Goal: Task Accomplishment & Management: Use online tool/utility

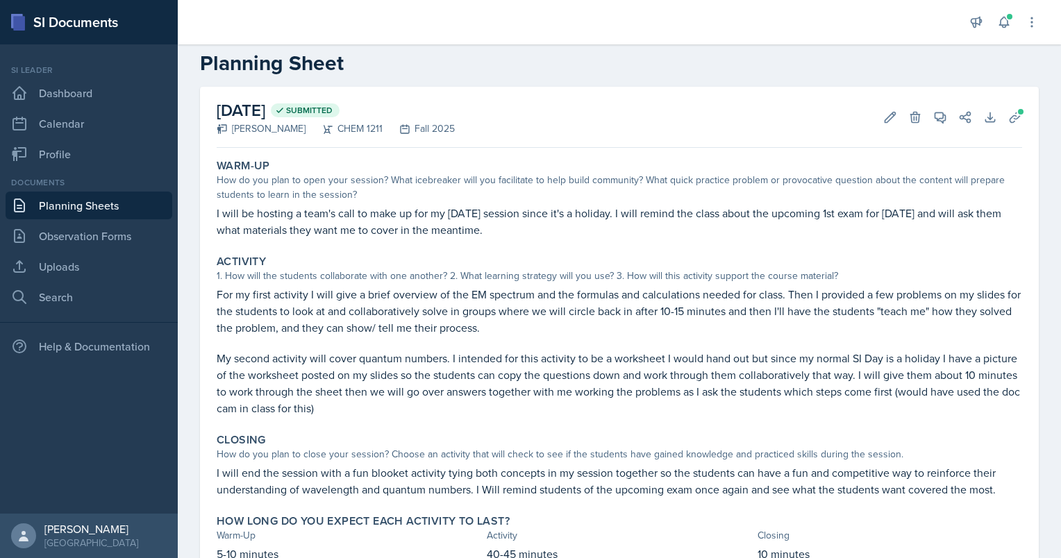
scroll to position [81, 0]
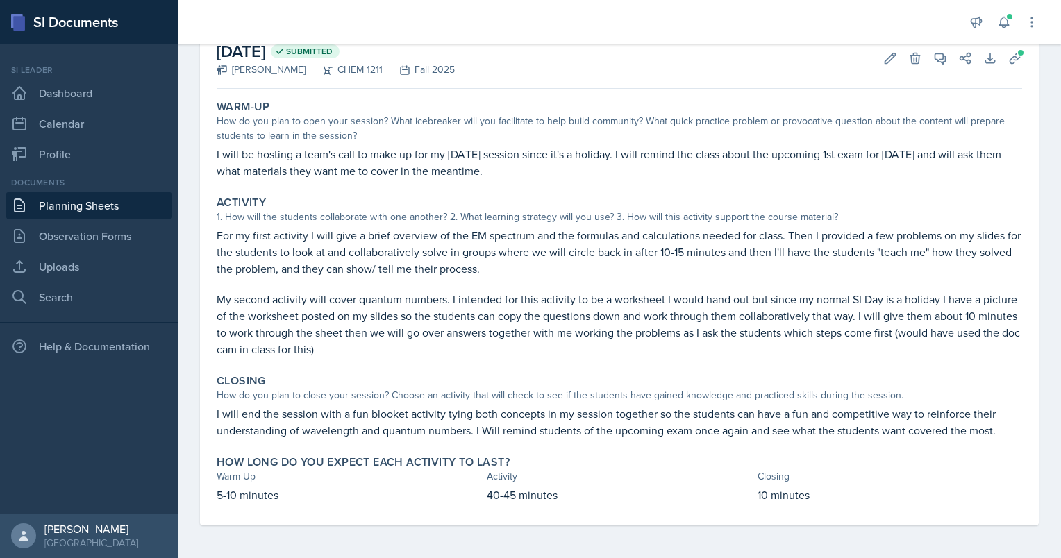
click at [56, 206] on link "Planning Sheets" at bounding box center [89, 206] width 167 height 28
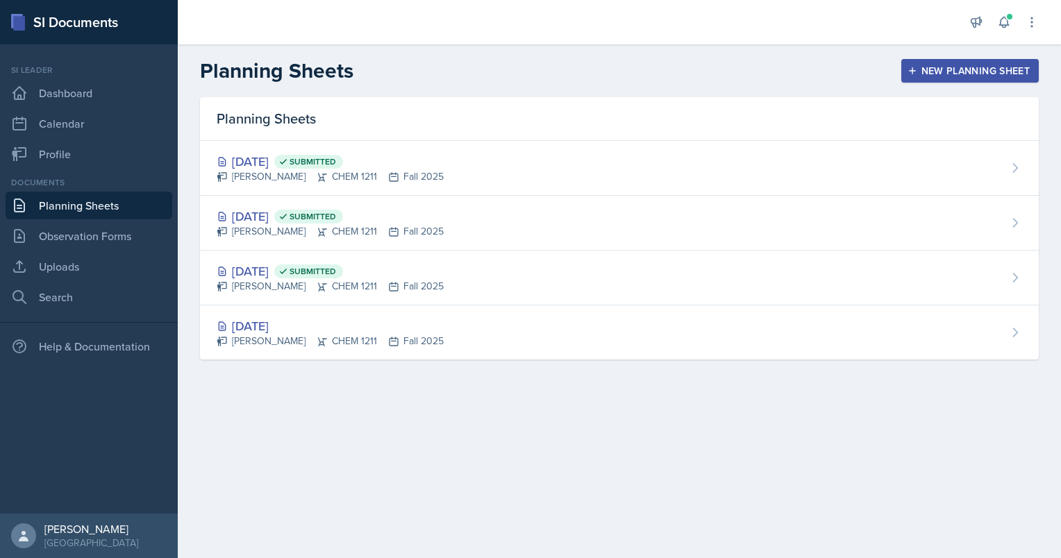
click at [959, 76] on div "New Planning Sheet" at bounding box center [969, 70] width 119 height 11
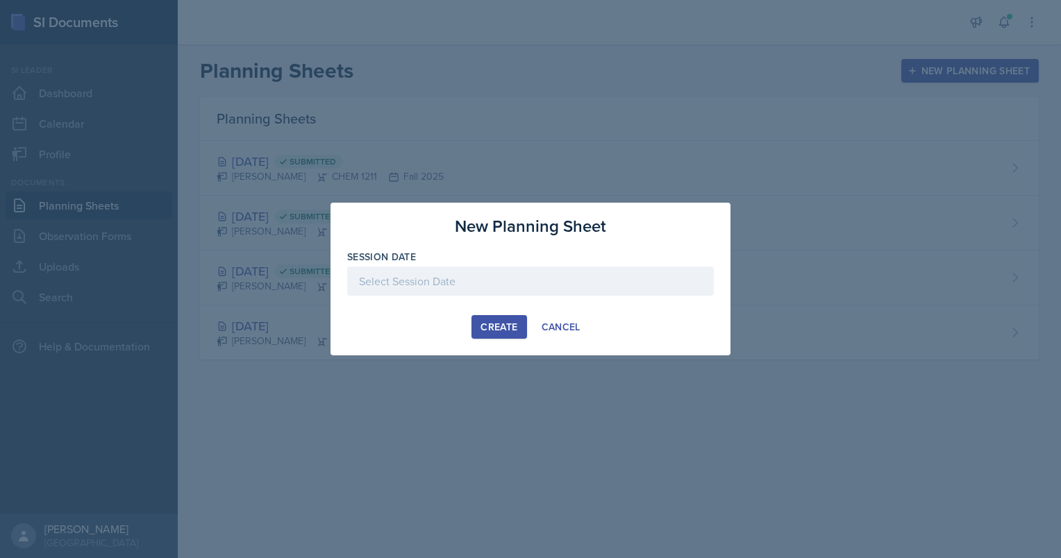
click at [495, 278] on div at bounding box center [530, 281] width 366 height 29
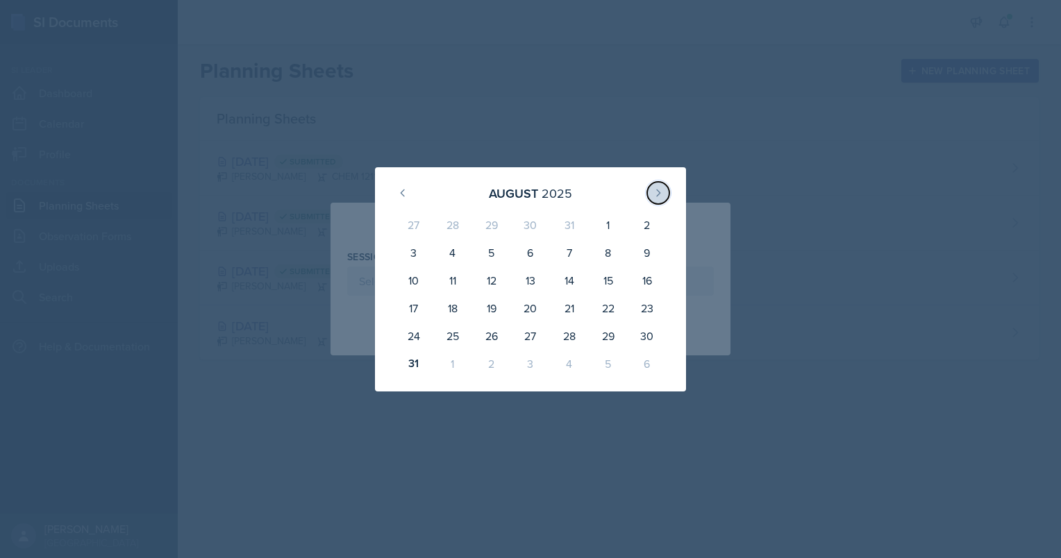
click at [661, 192] on icon at bounding box center [657, 192] width 11 height 11
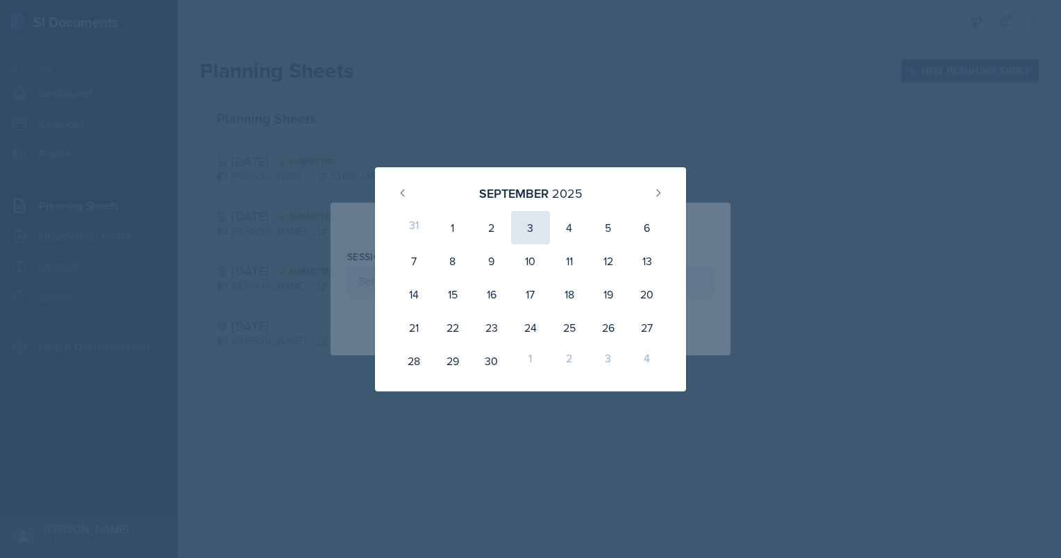
click at [532, 222] on div "3" at bounding box center [530, 227] width 39 height 33
type input "[DATE]"
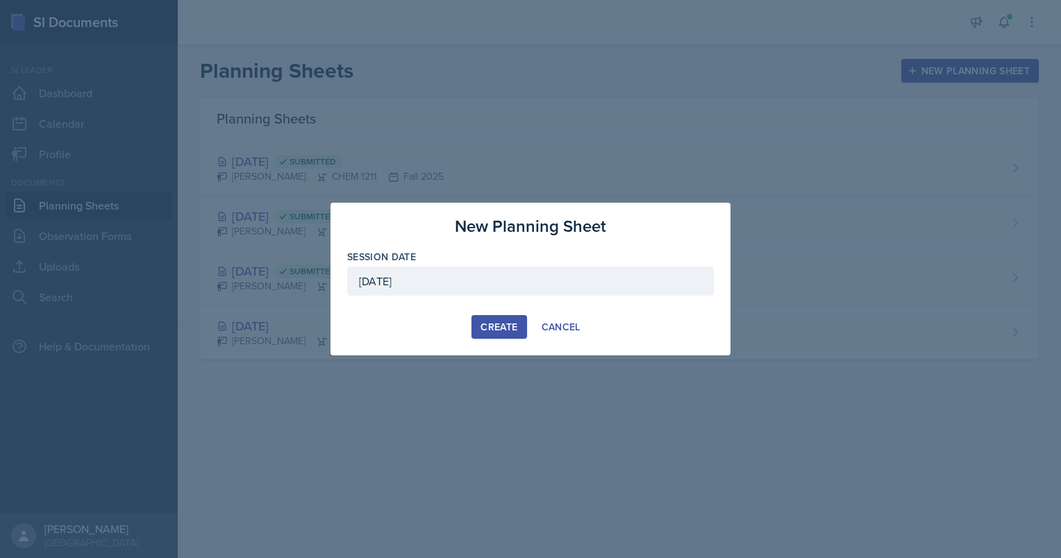
click at [504, 337] on button "Create" at bounding box center [498, 327] width 55 height 24
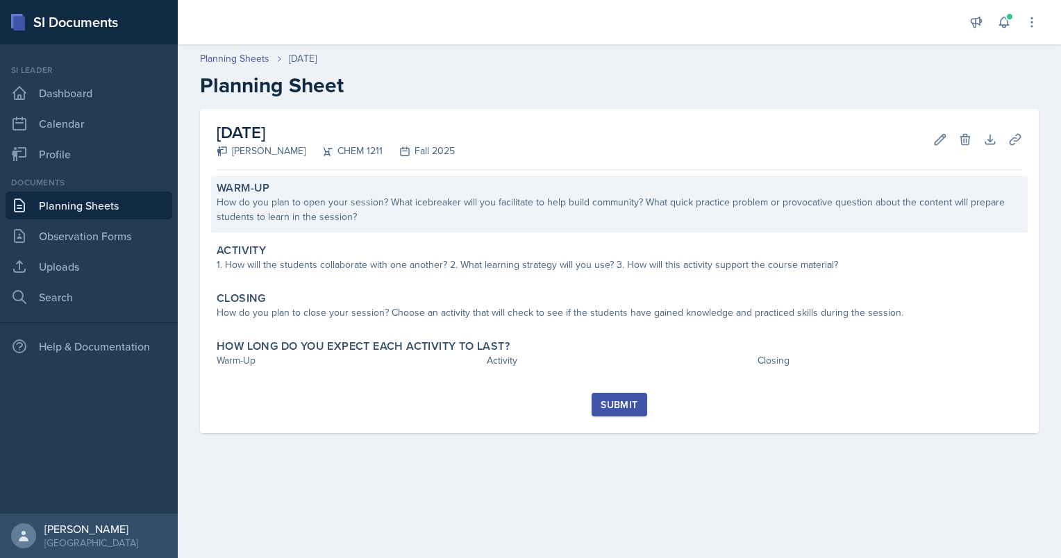
click at [271, 208] on div "How do you plan to open your session? What icebreaker will you facilitate to he…" at bounding box center [619, 209] width 805 height 29
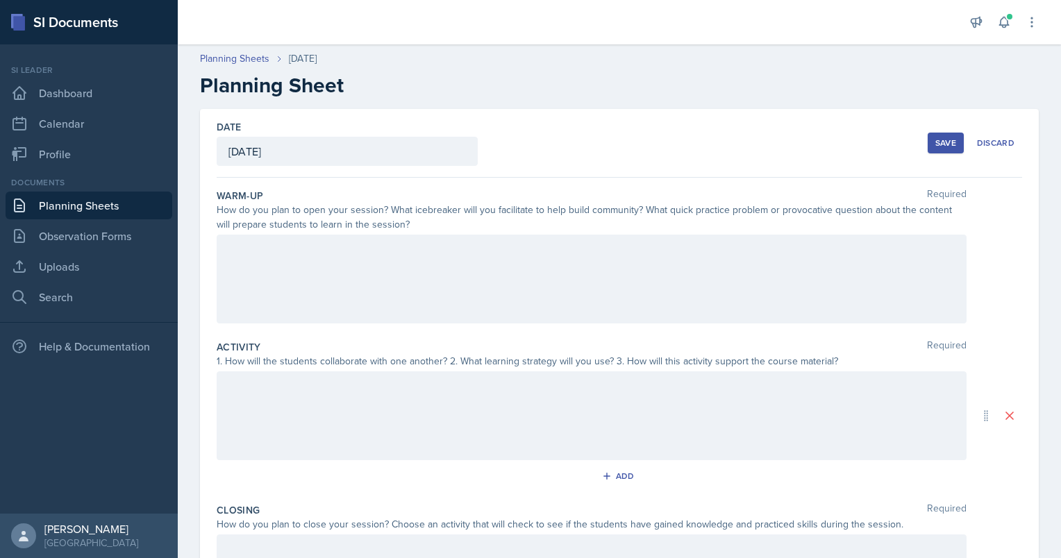
click at [257, 264] on div at bounding box center [592, 279] width 750 height 89
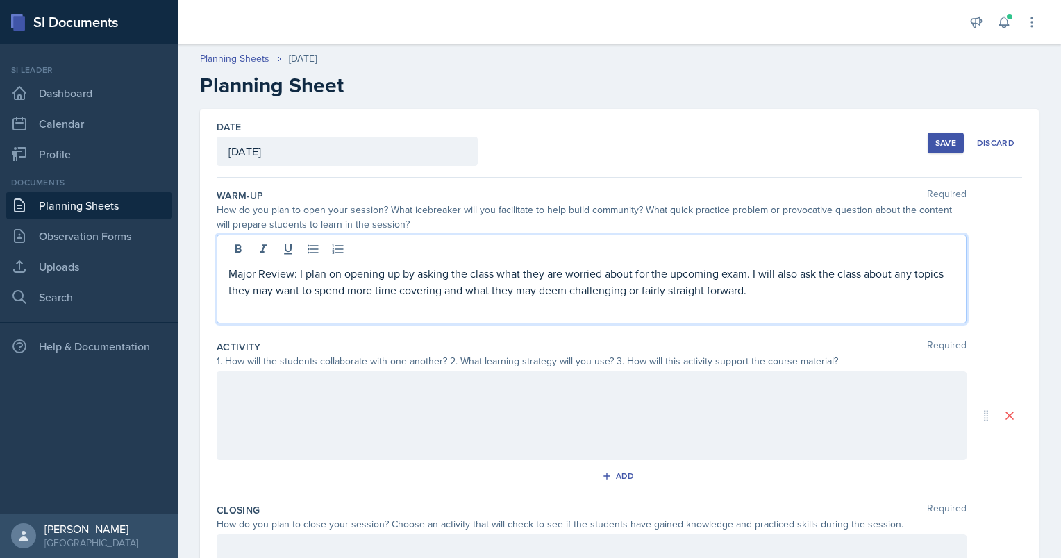
scroll to position [72, 0]
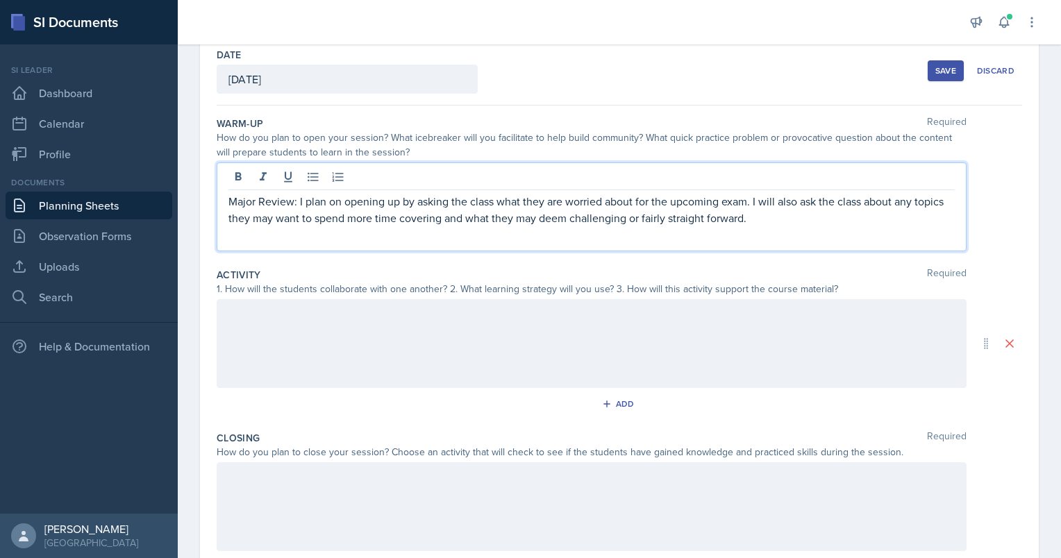
click at [286, 319] on p at bounding box center [591, 313] width 726 height 17
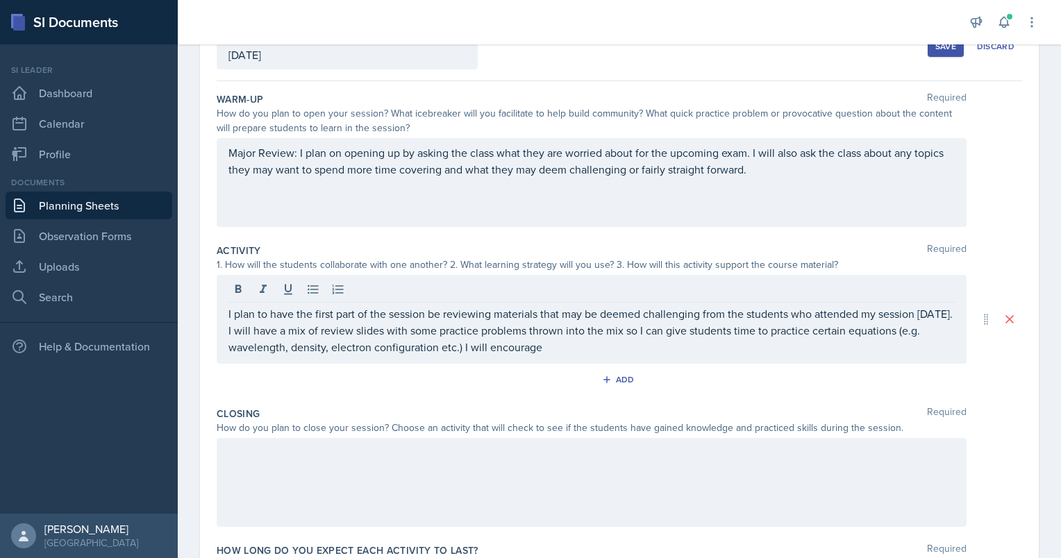
drag, startPoint x: 409, startPoint y: 358, endPoint x: 553, endPoint y: 355, distance: 143.7
click at [553, 355] on div "I plan to have the first part of the session be reviewing materials that may be…" at bounding box center [592, 319] width 750 height 89
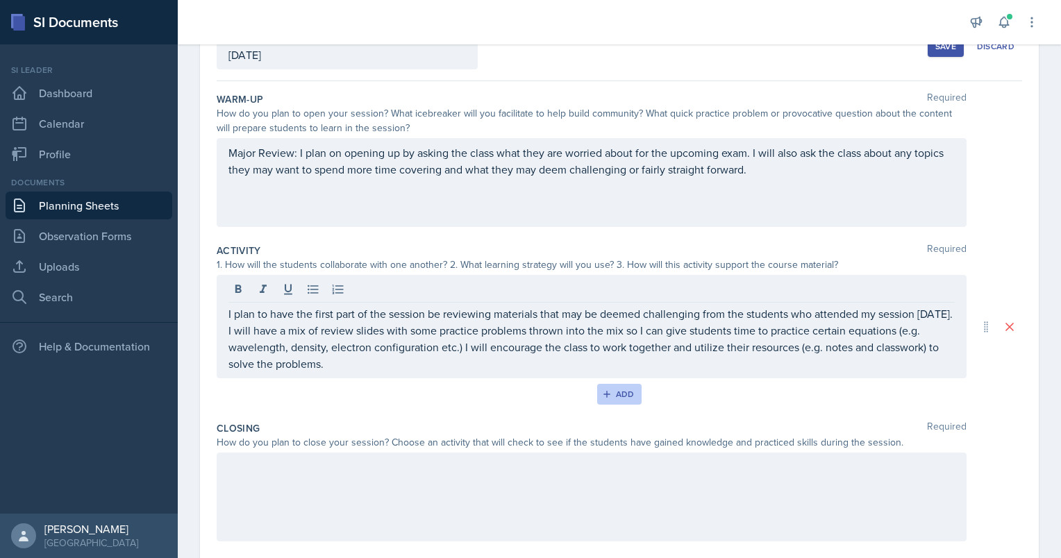
click at [605, 391] on icon "button" at bounding box center [607, 394] width 10 height 10
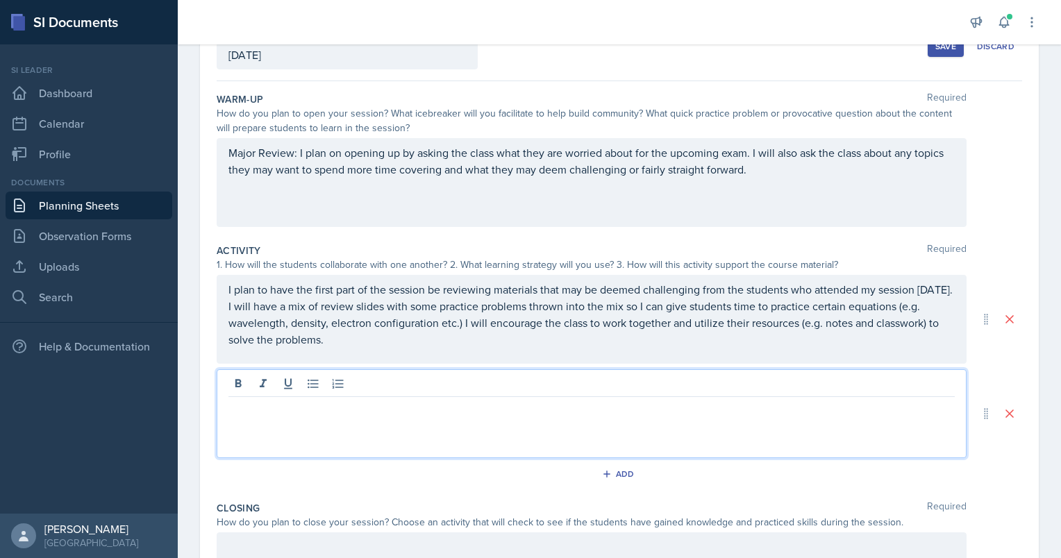
click at [367, 378] on div at bounding box center [592, 413] width 750 height 89
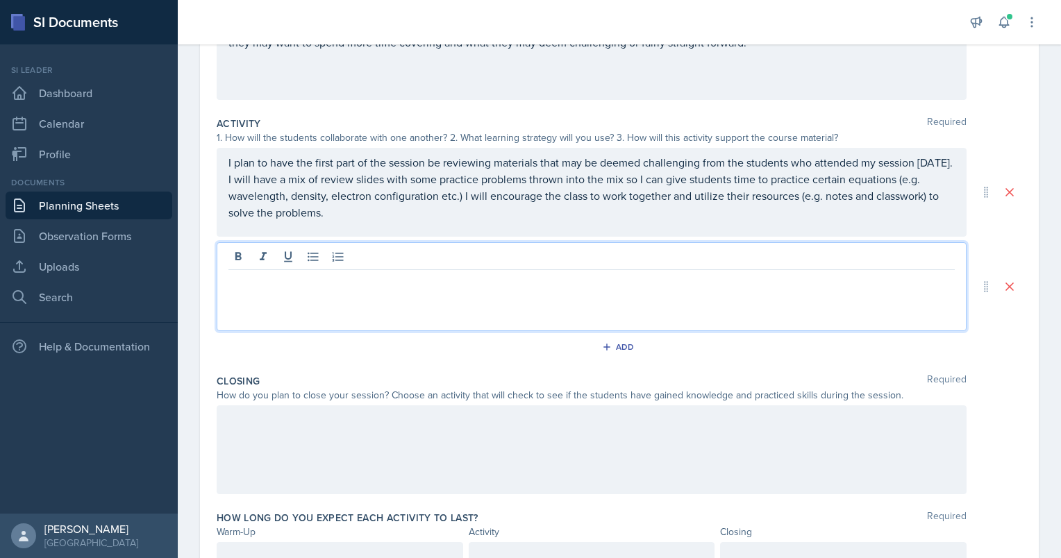
scroll to position [233, 0]
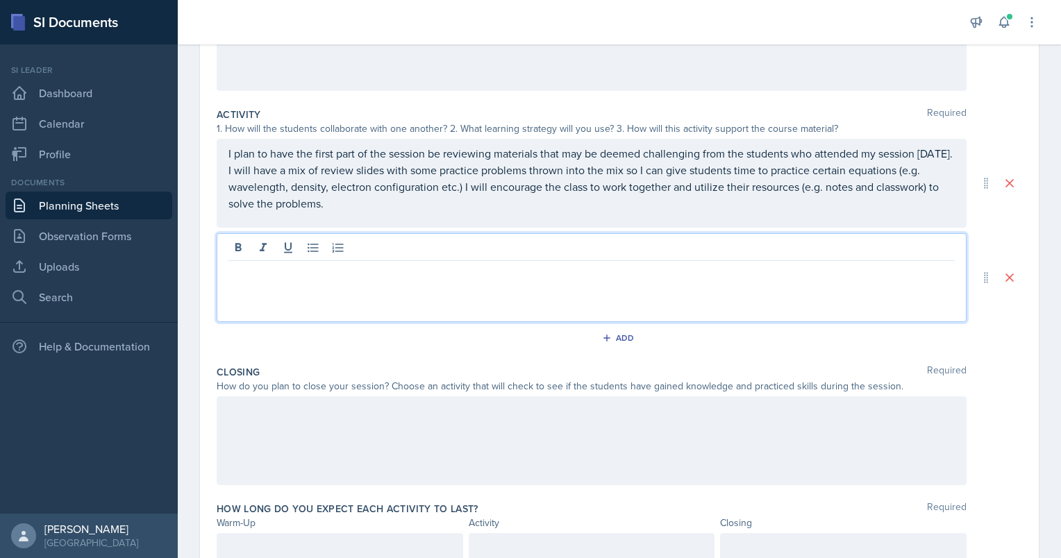
click at [333, 437] on div at bounding box center [592, 440] width 750 height 89
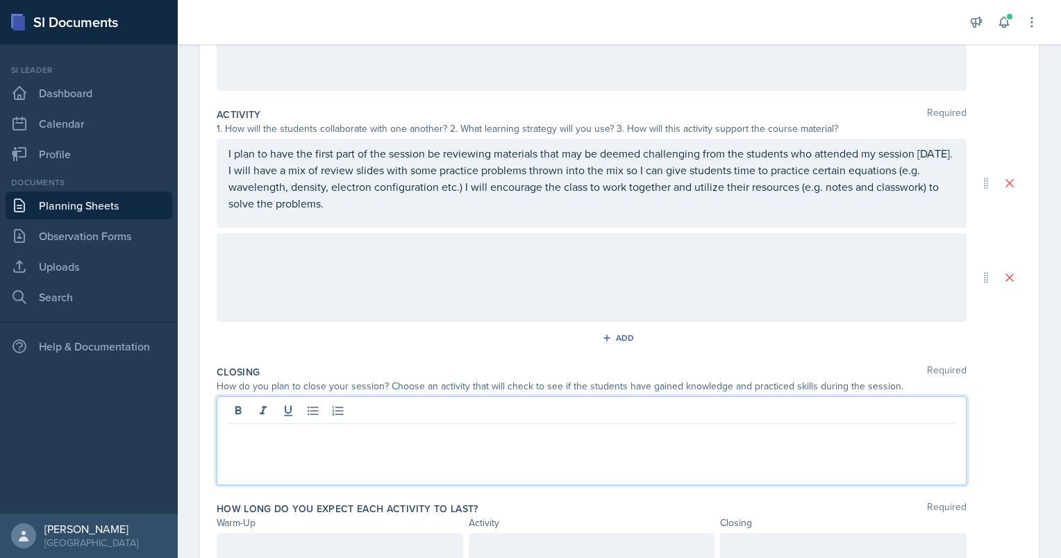
scroll to position [257, 0]
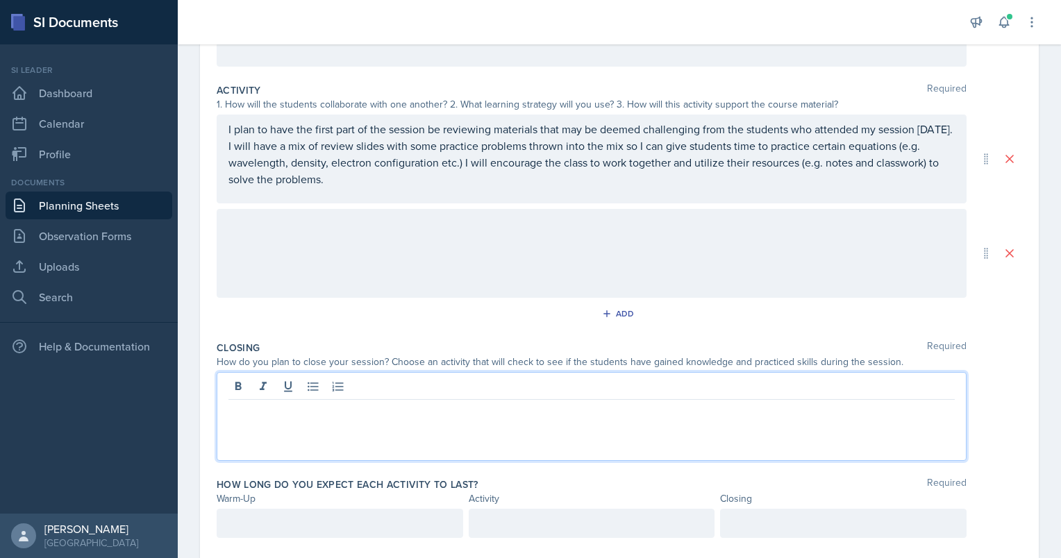
click at [337, 523] on div at bounding box center [340, 523] width 246 height 29
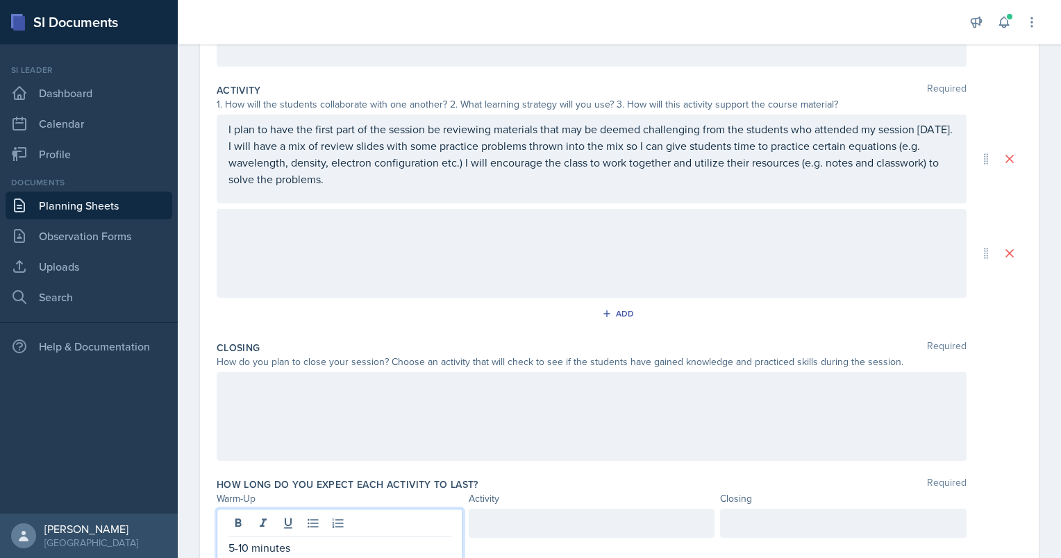
click at [530, 531] on div at bounding box center [591, 523] width 246 height 29
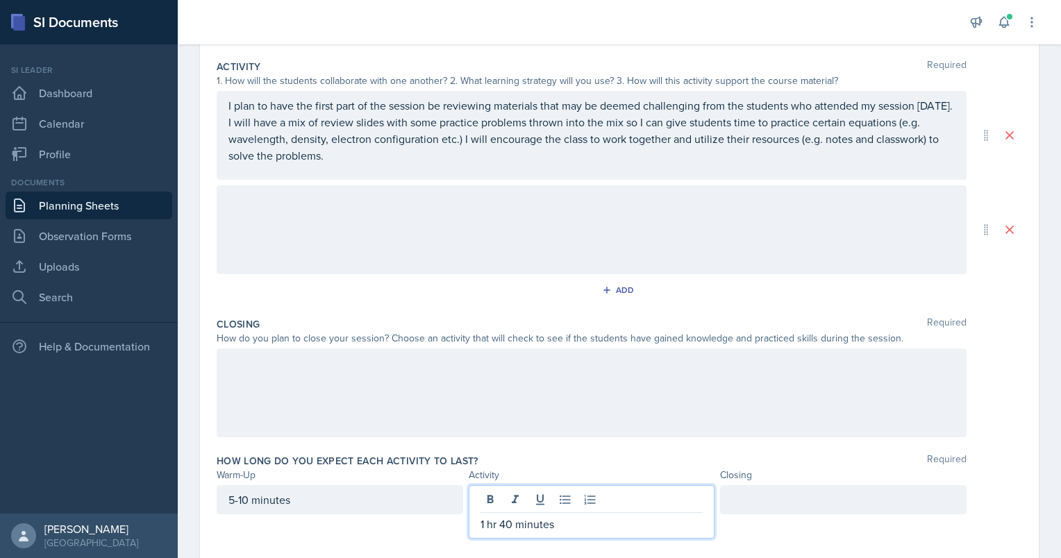
click at [496, 520] on p "1 hr 40 minutes" at bounding box center [591, 524] width 223 height 17
click at [816, 491] on div at bounding box center [843, 499] width 246 height 29
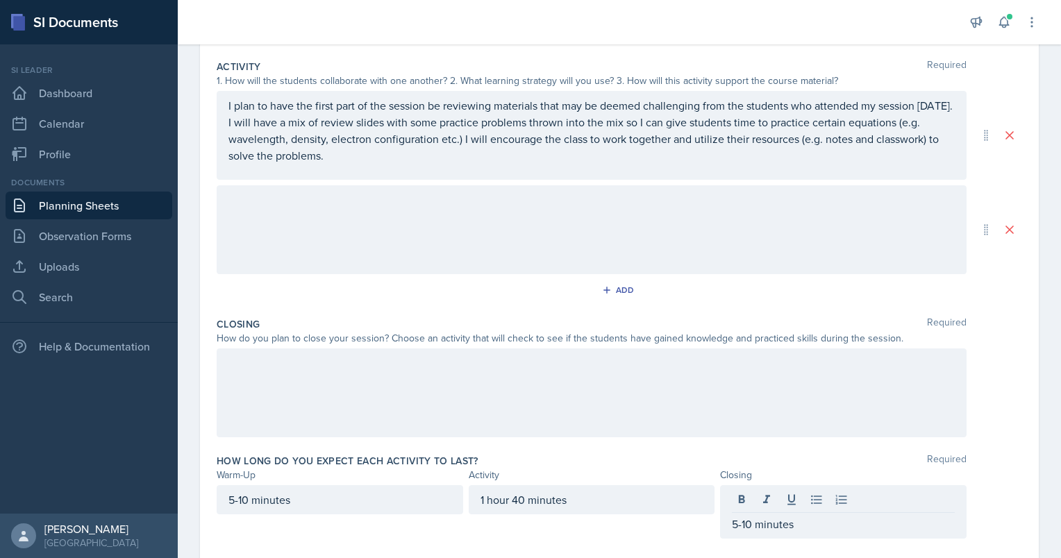
click at [437, 289] on div "Add" at bounding box center [619, 293] width 805 height 26
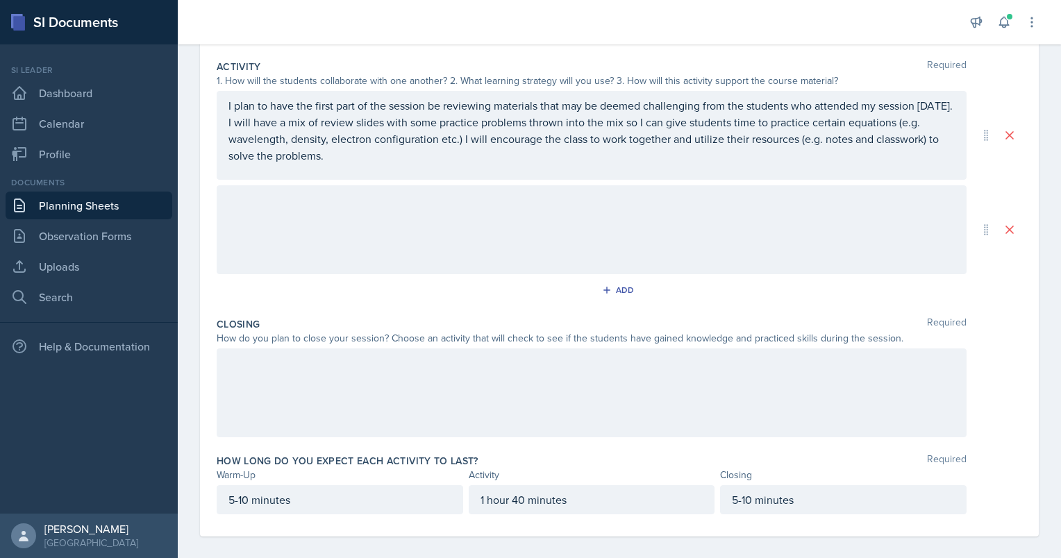
click at [433, 253] on div at bounding box center [592, 229] width 750 height 89
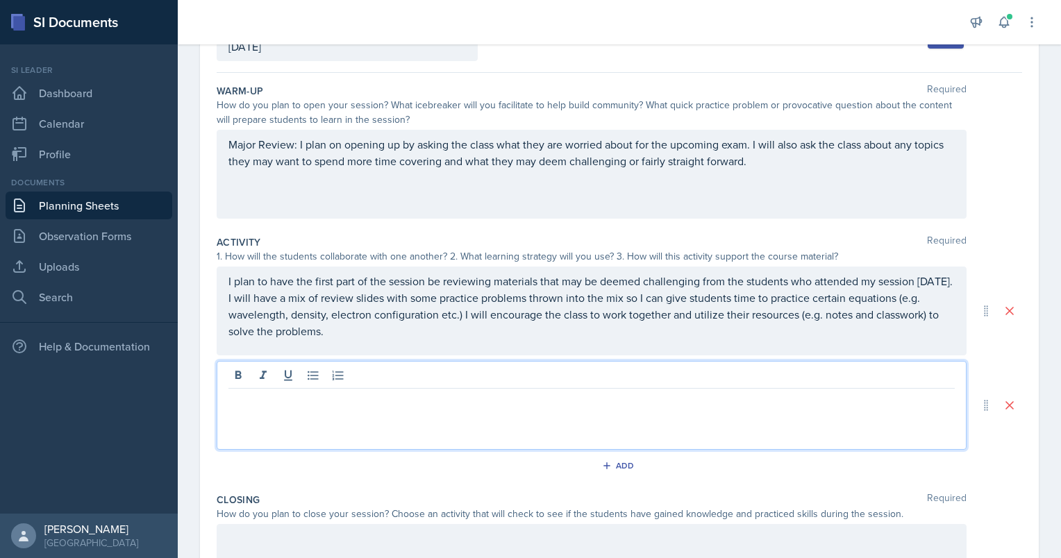
scroll to position [111, 0]
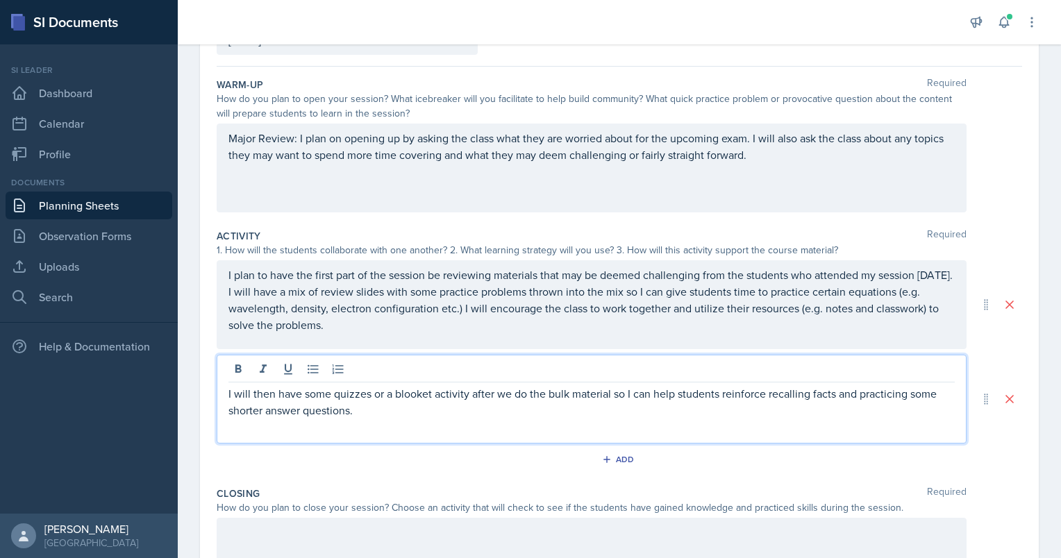
click at [416, 407] on p "I will then have some quizzes or a blooket activity after we do the bulk materi…" at bounding box center [591, 401] width 726 height 33
click at [376, 431] on div "I will then have some quizzes or a blooket activity after we do the bulk materi…" at bounding box center [592, 399] width 750 height 89
click at [586, 455] on div "Add" at bounding box center [619, 462] width 805 height 26
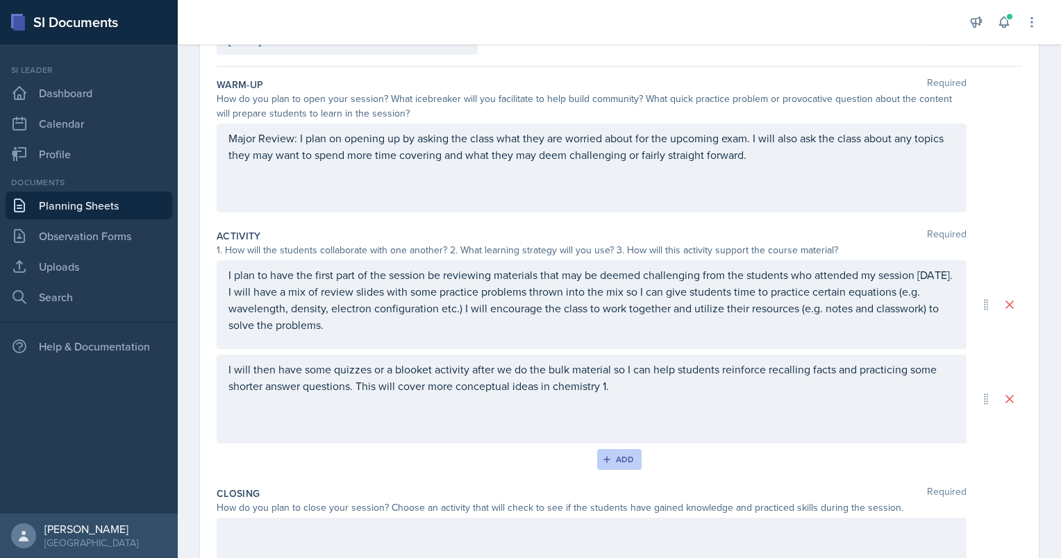
click at [626, 454] on div "Add" at bounding box center [620, 459] width 30 height 11
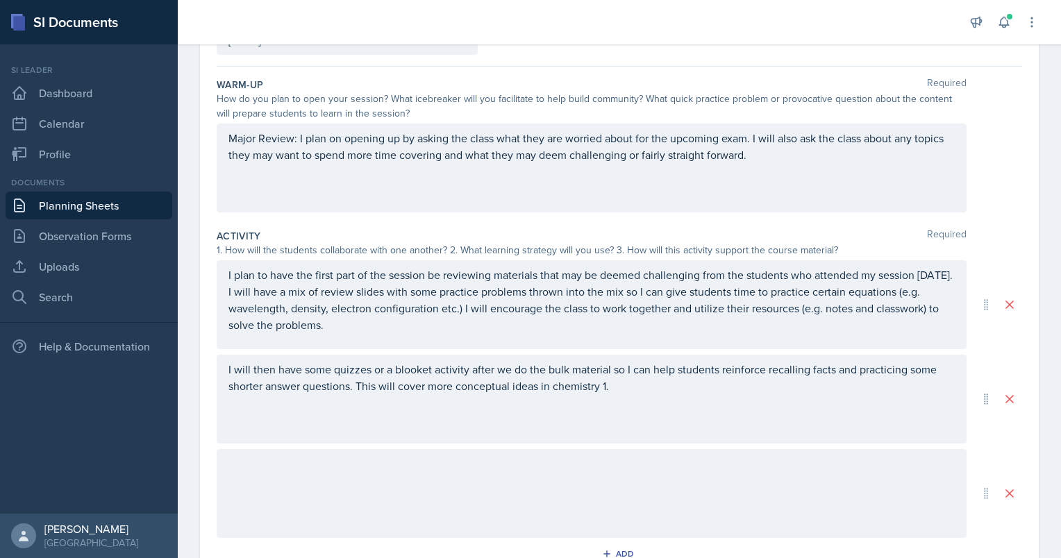
click at [379, 431] on div "I will then have some quizzes or a blooket activity after we do the bulk materi…" at bounding box center [592, 399] width 750 height 89
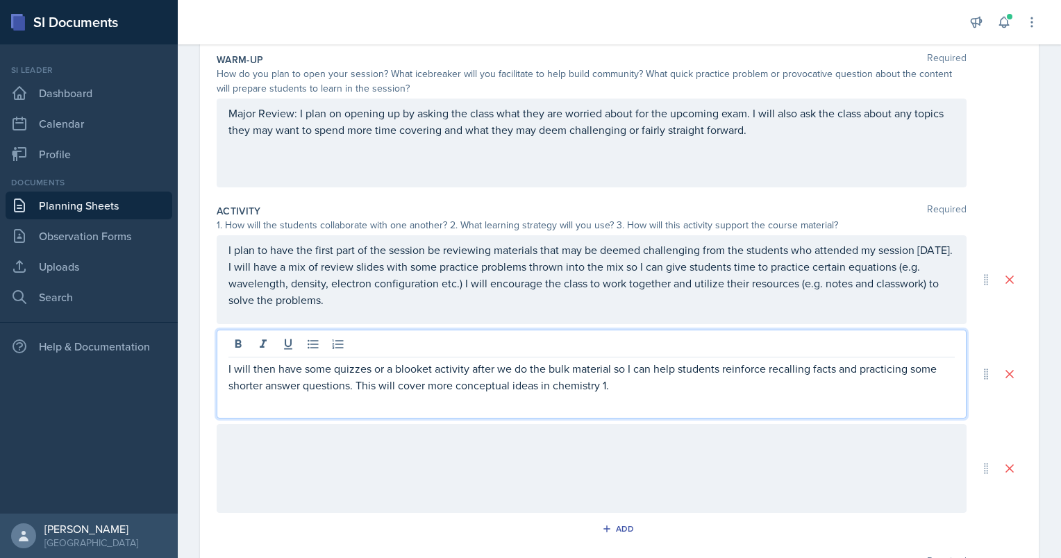
click at [266, 474] on div at bounding box center [592, 468] width 750 height 89
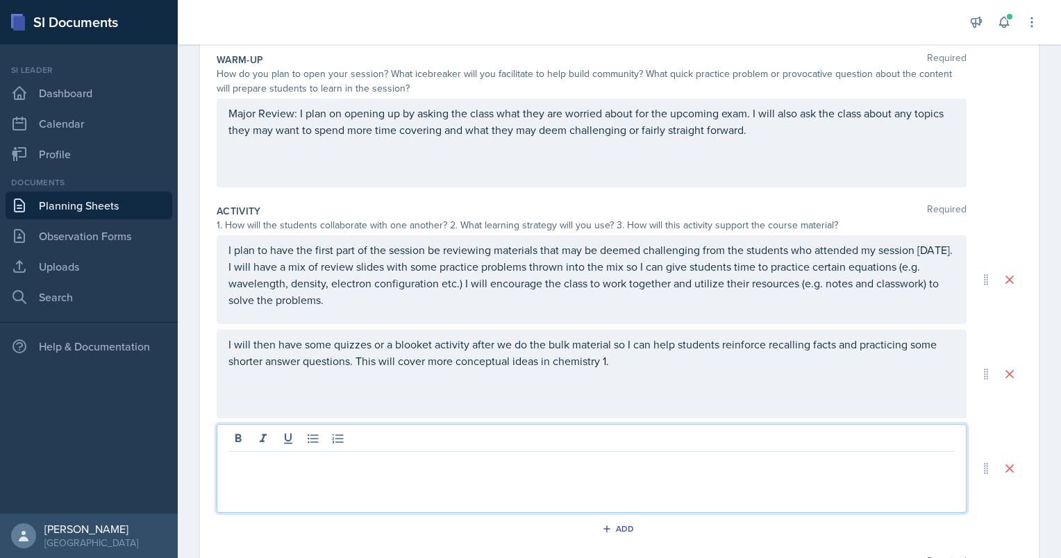
scroll to position [160, 0]
